Goal: Navigation & Orientation: Find specific page/section

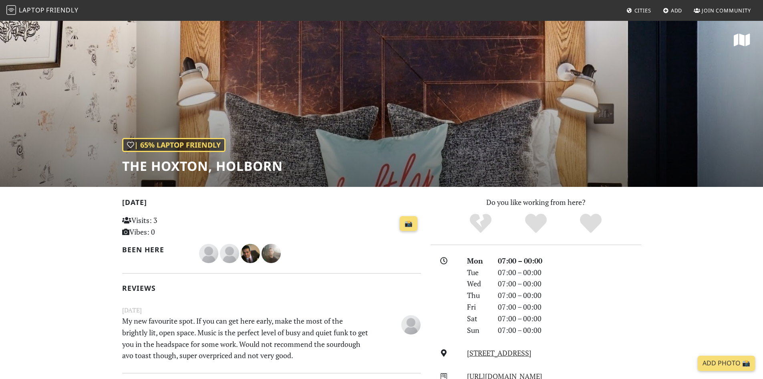
click at [40, 10] on span "Laptop" at bounding box center [32, 10] width 26 height 9
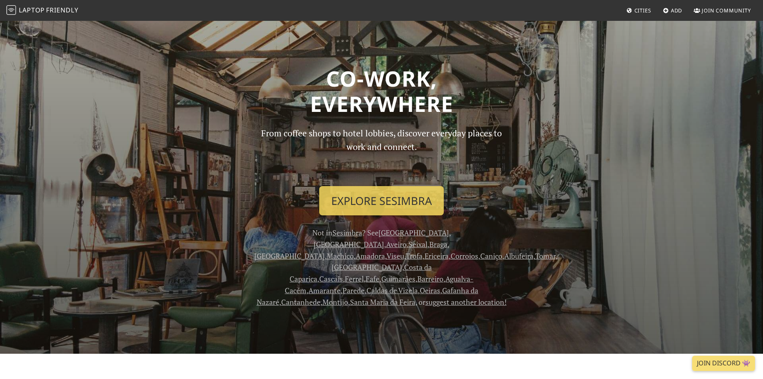
click at [638, 8] on span "Cities" at bounding box center [642, 10] width 17 height 7
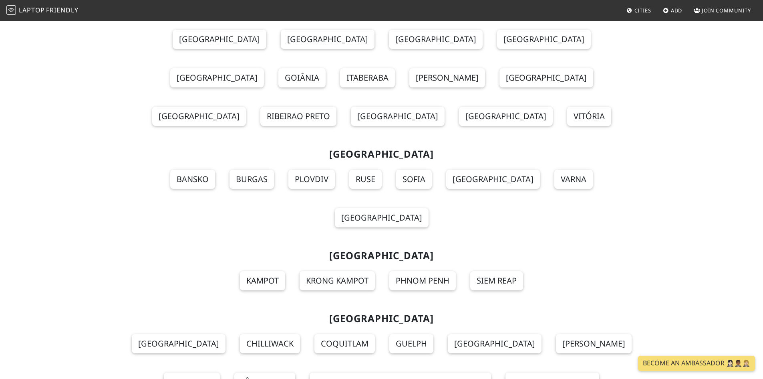
scroll to position [8821, 0]
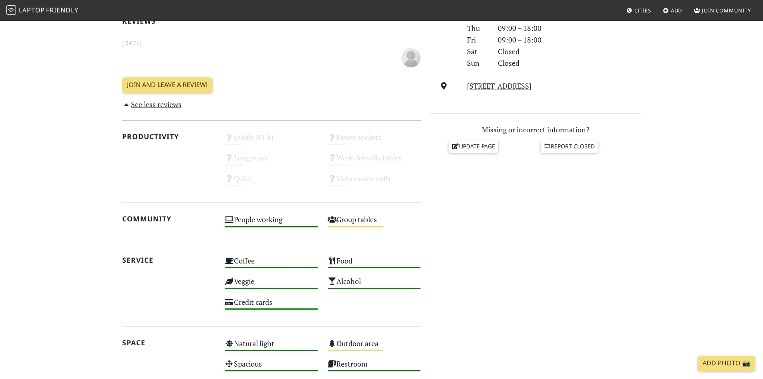
scroll to position [320, 0]
